Goal: Task Accomplishment & Management: Use online tool/utility

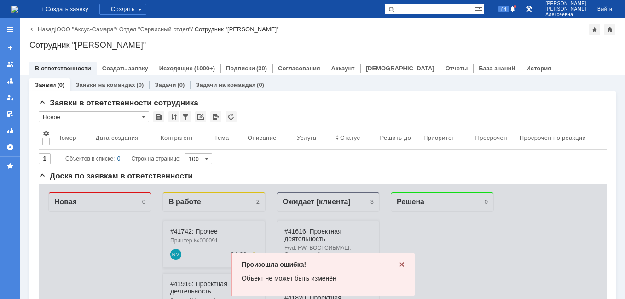
click at [438, 7] on input "text" at bounding box center [429, 9] width 91 height 11
type input "41563"
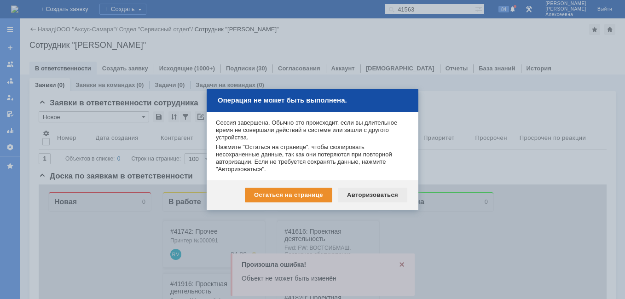
click at [370, 194] on div "Авторизоваться" at bounding box center [372, 195] width 69 height 15
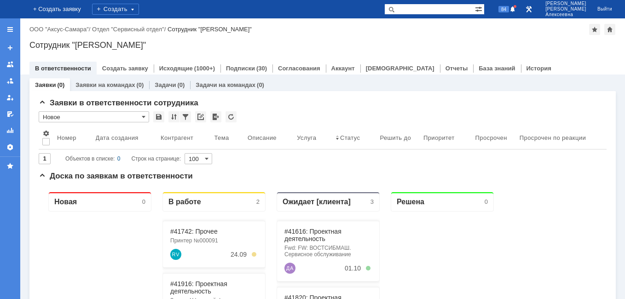
click at [431, 8] on input "text" at bounding box center [429, 9] width 91 height 11
paste input "41563"
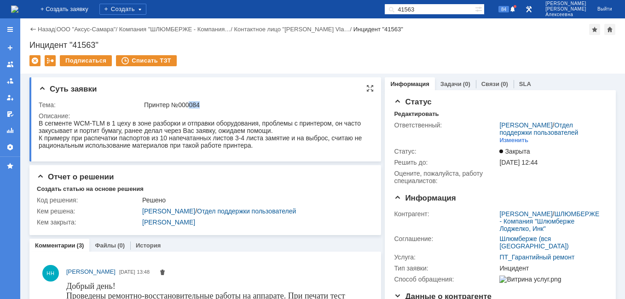
drag, startPoint x: 201, startPoint y: 103, endPoint x: 188, endPoint y: 105, distance: 13.4
click at [188, 105] on div "Принтер №000084" at bounding box center [256, 104] width 224 height 7
copy div "084"
drag, startPoint x: 445, startPoint y: 8, endPoint x: 374, endPoint y: 19, distance: 72.2
click at [374, 19] on div "На домашнюю + Создать заявку Создать 41563 84 Новоженова Наталья Алексеевна Вый…" at bounding box center [312, 149] width 625 height 299
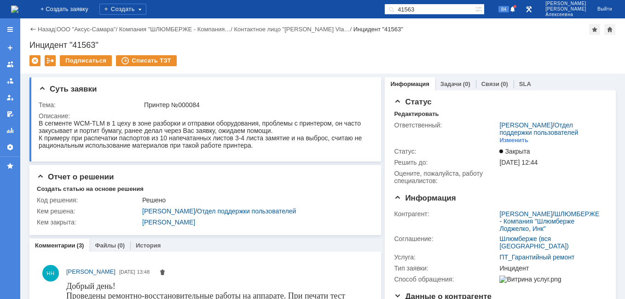
paste input "084"
type input "084"
